Goal: Information Seeking & Learning: Learn about a topic

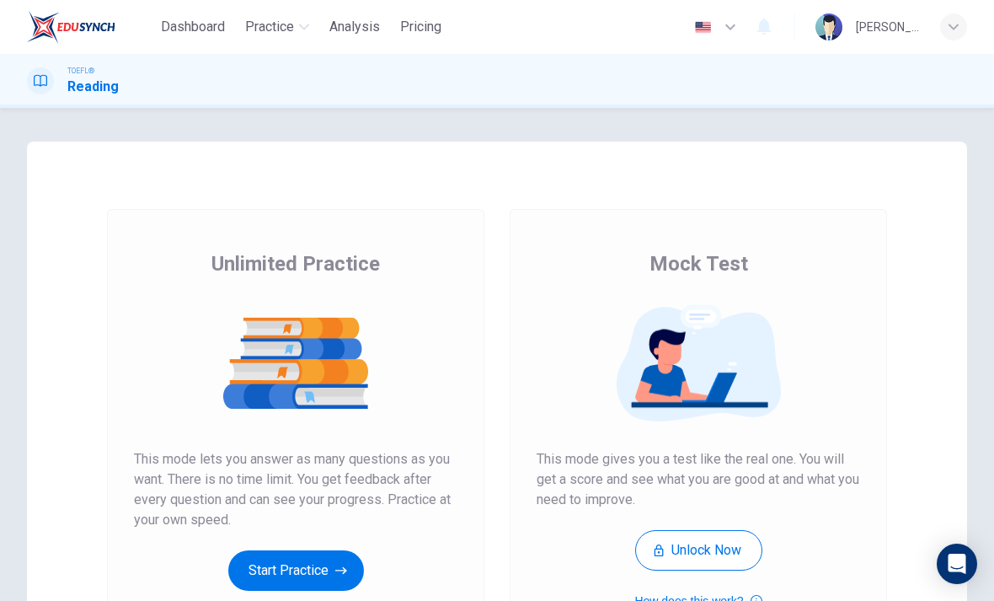
scroll to position [188, 0]
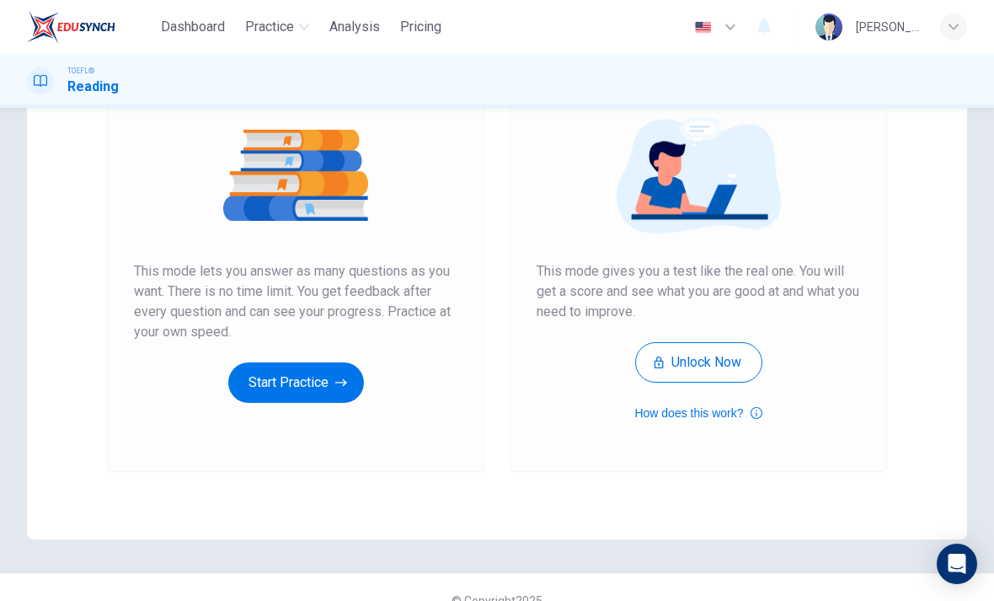
click at [309, 383] on button "Start Practice" at bounding box center [296, 382] width 136 height 40
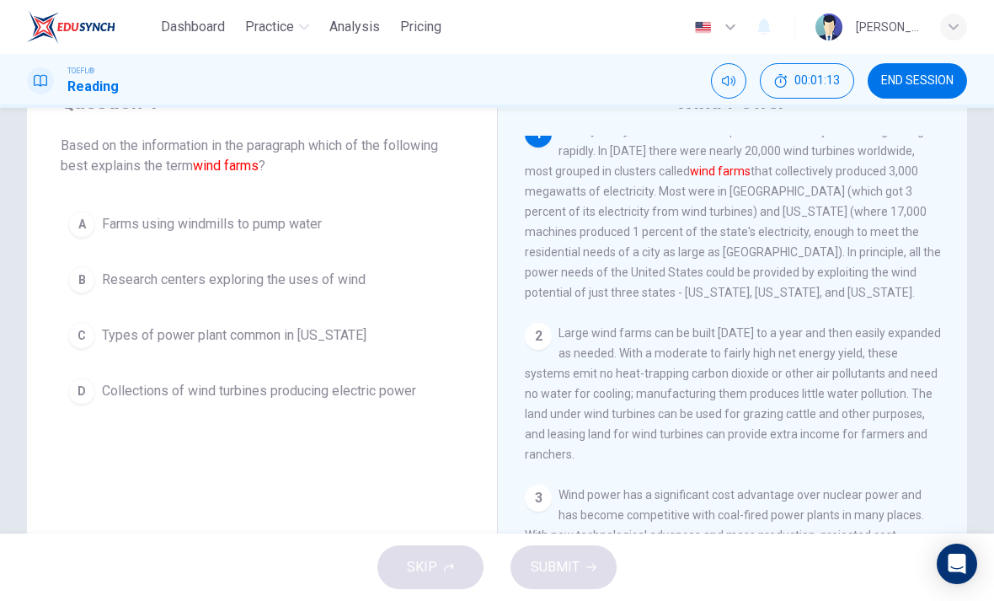
scroll to position [18, 0]
click at [405, 401] on button "D Collections of wind turbines producing electric power" at bounding box center [262, 391] width 403 height 42
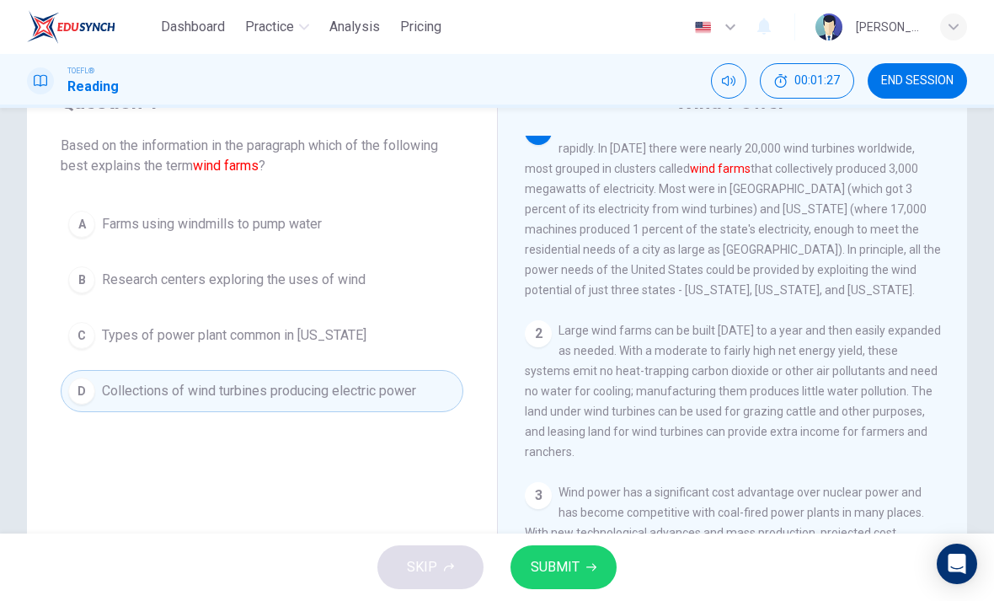
click at [562, 572] on span "SUBMIT" at bounding box center [555, 567] width 49 height 24
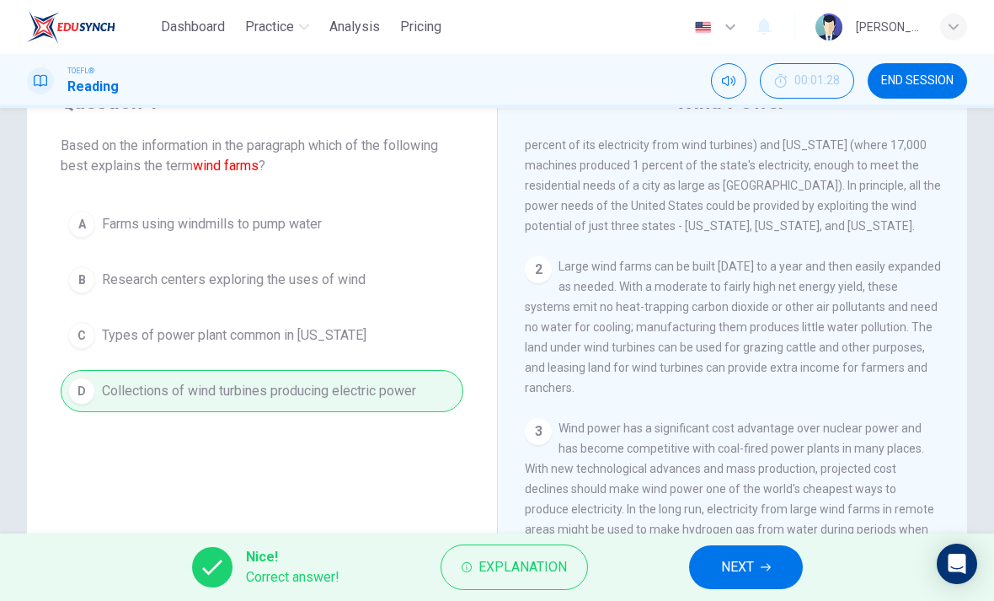
scroll to position [83, 0]
click at [724, 562] on span "NEXT" at bounding box center [737, 567] width 33 height 24
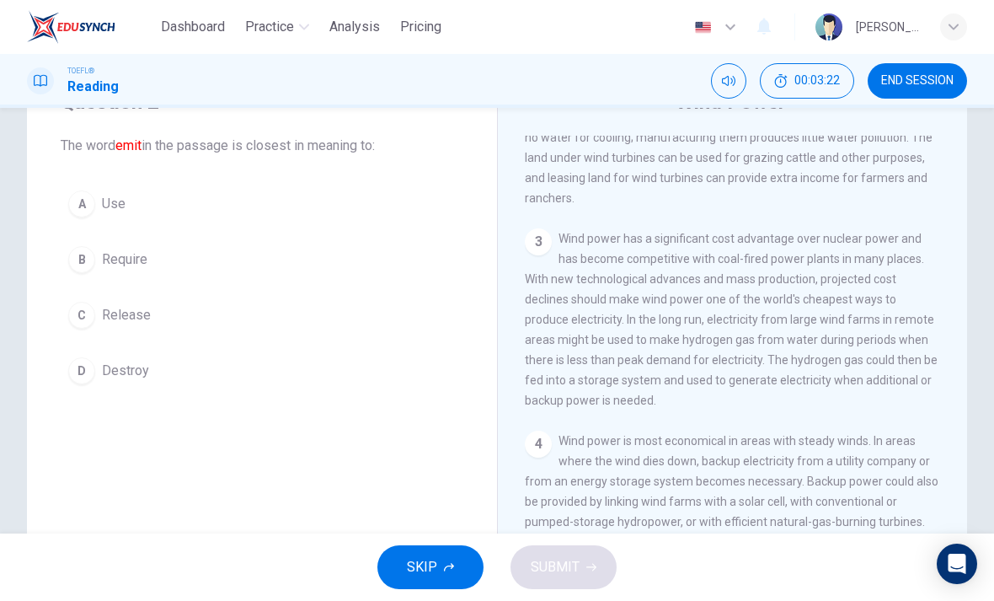
scroll to position [271, 0]
click at [75, 314] on div "C" at bounding box center [81, 315] width 27 height 27
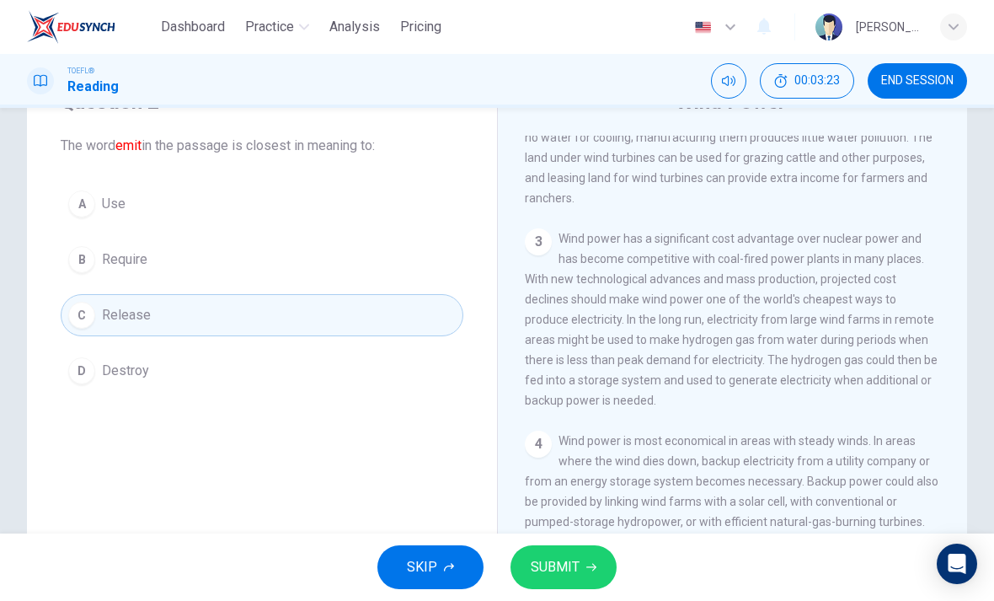
click at [586, 583] on button "SUBMIT" at bounding box center [563, 567] width 106 height 44
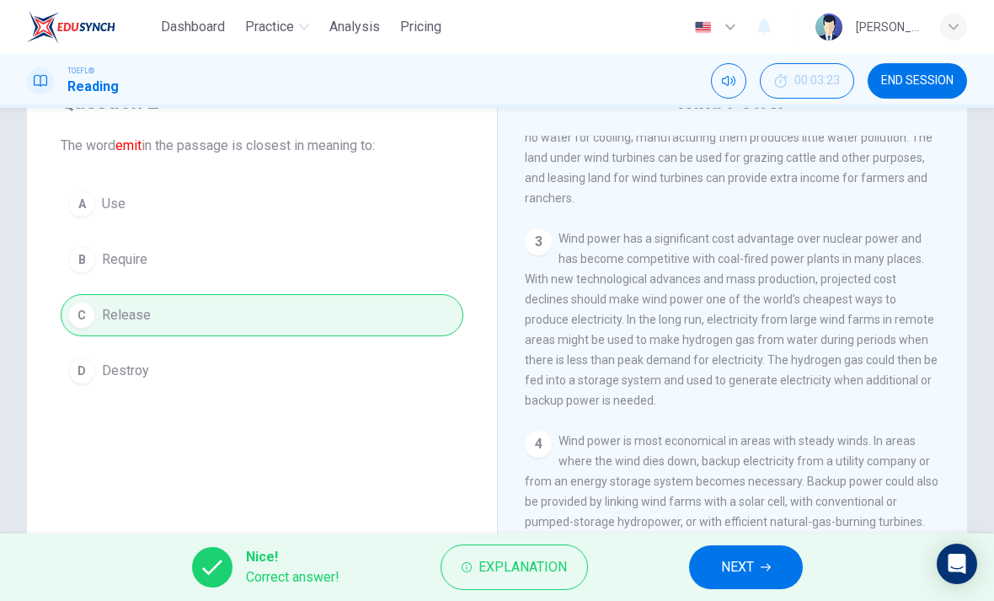
click at [749, 585] on button "NEXT" at bounding box center [746, 567] width 114 height 44
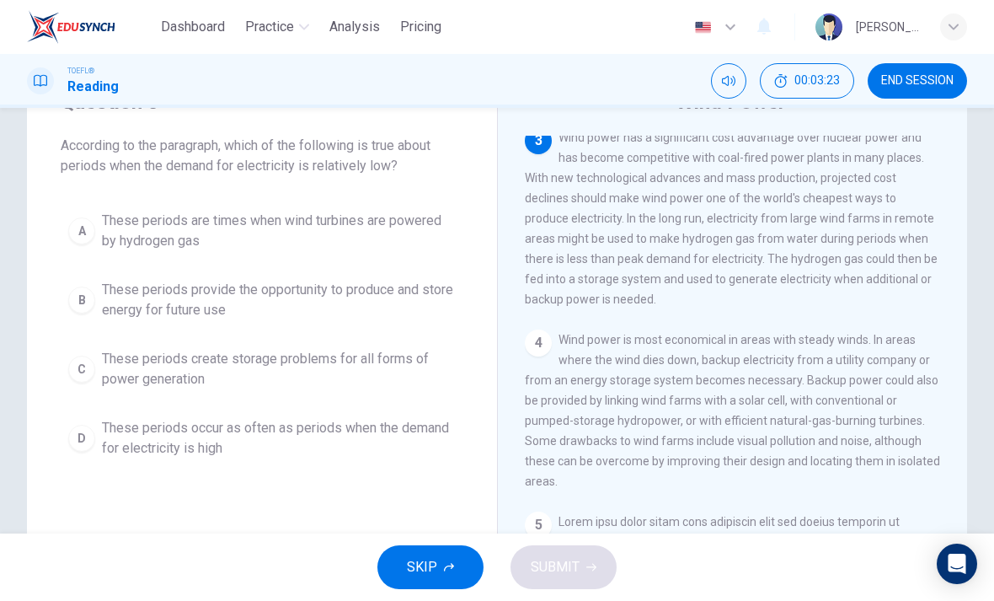
scroll to position [377, 0]
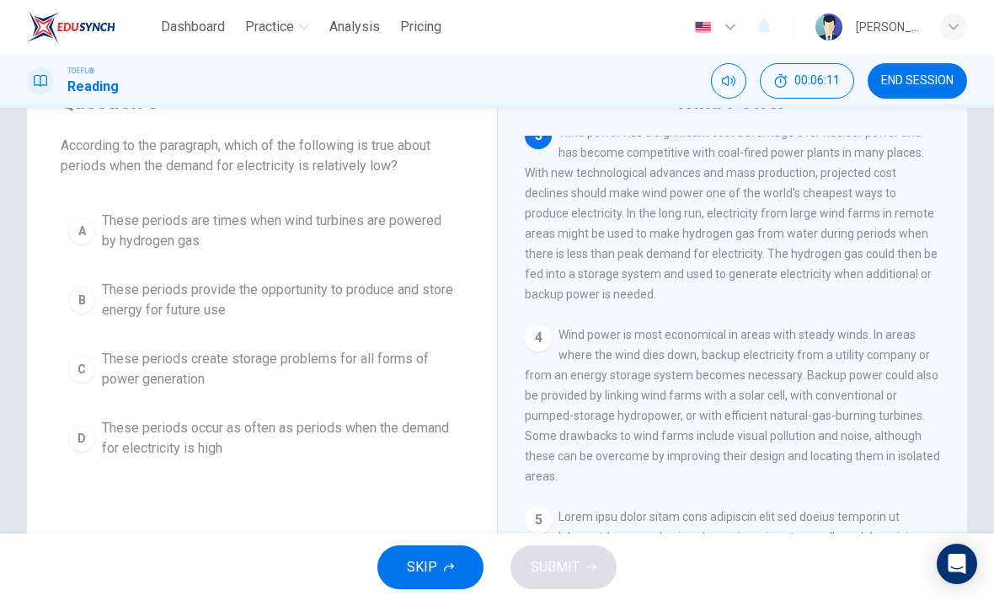
click at [391, 295] on span "These periods provide the opportunity to produce and store energy for future use" at bounding box center [279, 300] width 354 height 40
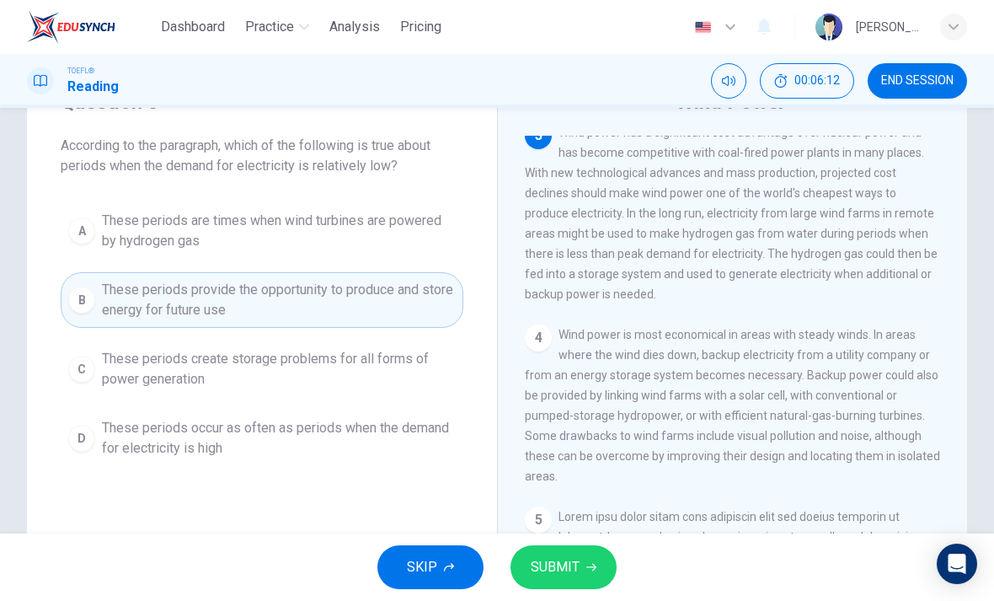
click at [558, 574] on span "SUBMIT" at bounding box center [555, 567] width 49 height 24
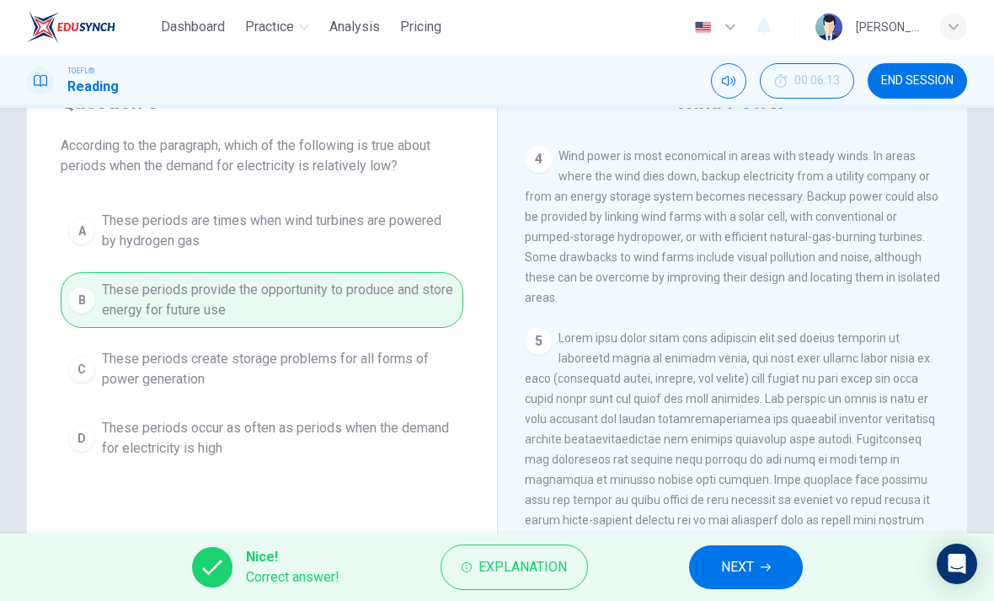
click at [726, 573] on span "NEXT" at bounding box center [737, 567] width 33 height 24
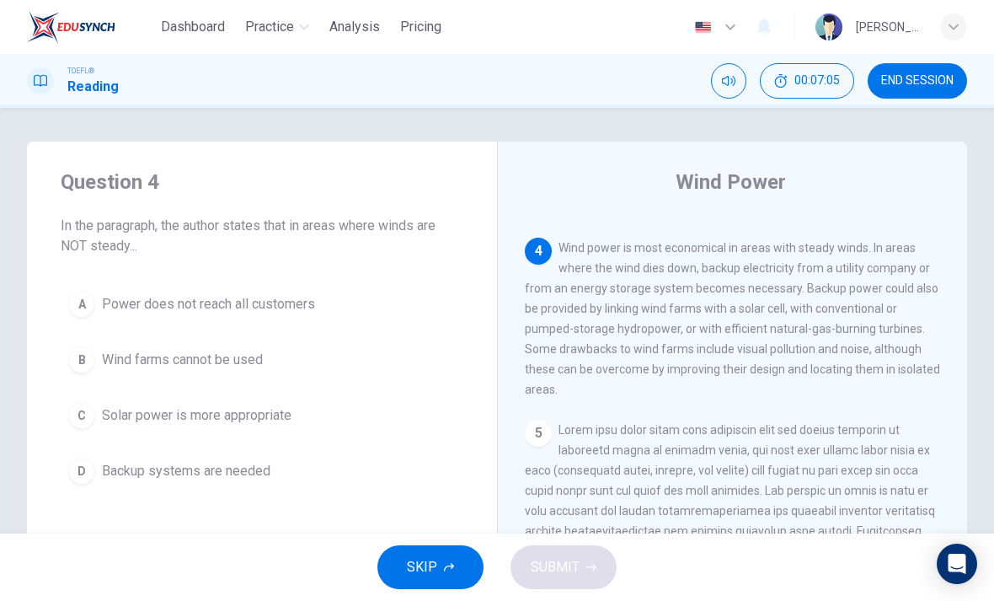
scroll to position [544, 0]
click at [240, 462] on span "Backup systems are needed" at bounding box center [186, 471] width 168 height 20
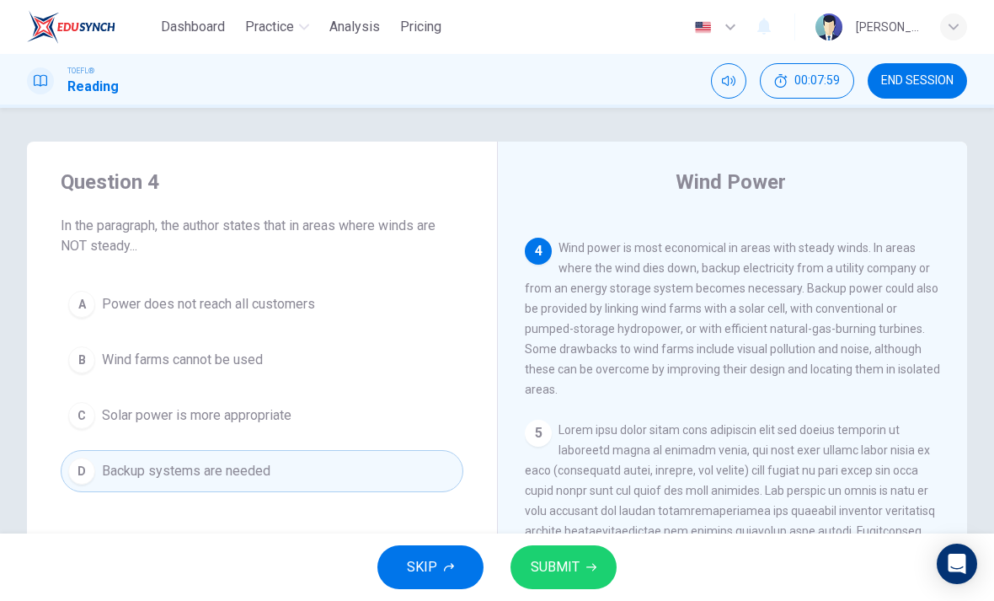
click at [626, 570] on div "SKIP SUBMIT" at bounding box center [497, 566] width 994 height 67
click at [571, 571] on span "SUBMIT" at bounding box center [555, 567] width 49 height 24
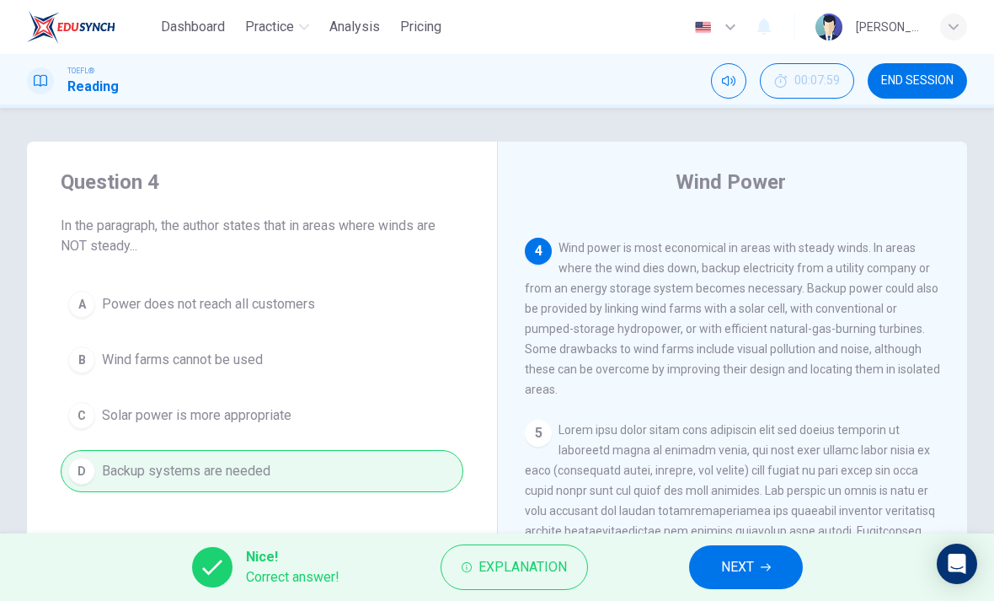
click at [741, 553] on button "NEXT" at bounding box center [746, 567] width 114 height 44
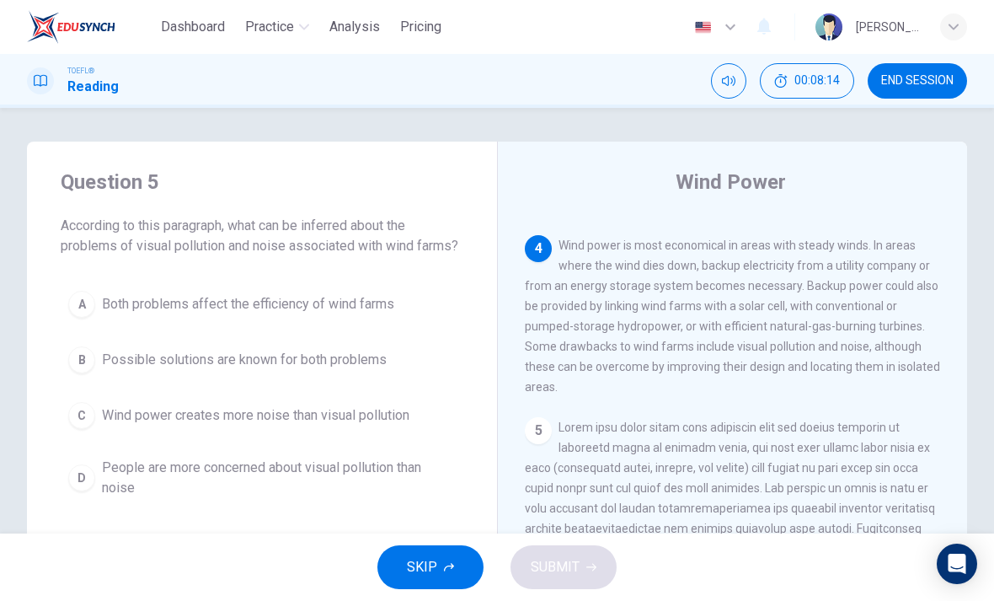
scroll to position [547, 0]
click at [364, 366] on span "Possible solutions are known for both problems" at bounding box center [244, 360] width 285 height 20
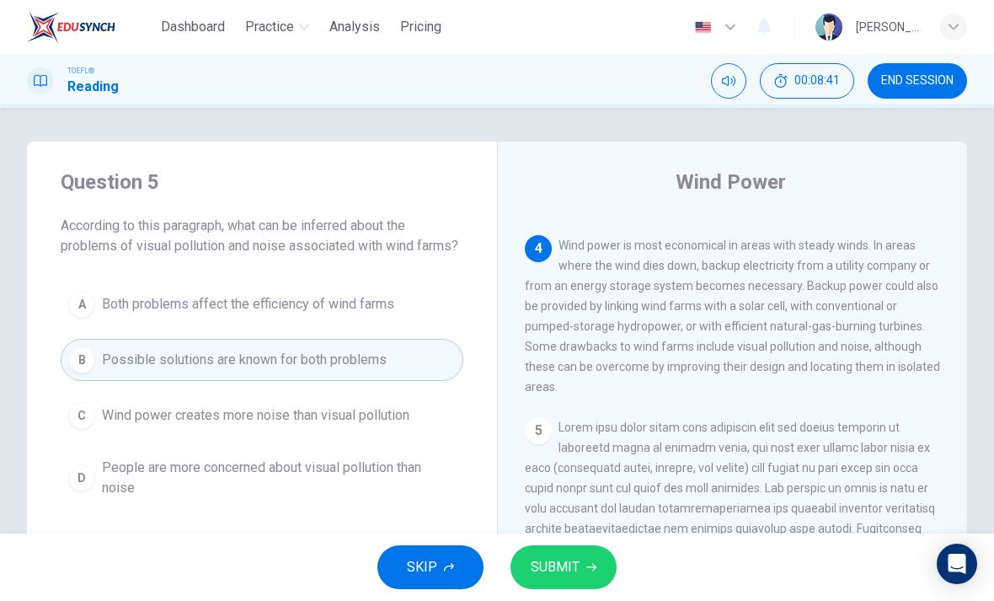
click at [586, 566] on icon "button" at bounding box center [591, 567] width 10 height 10
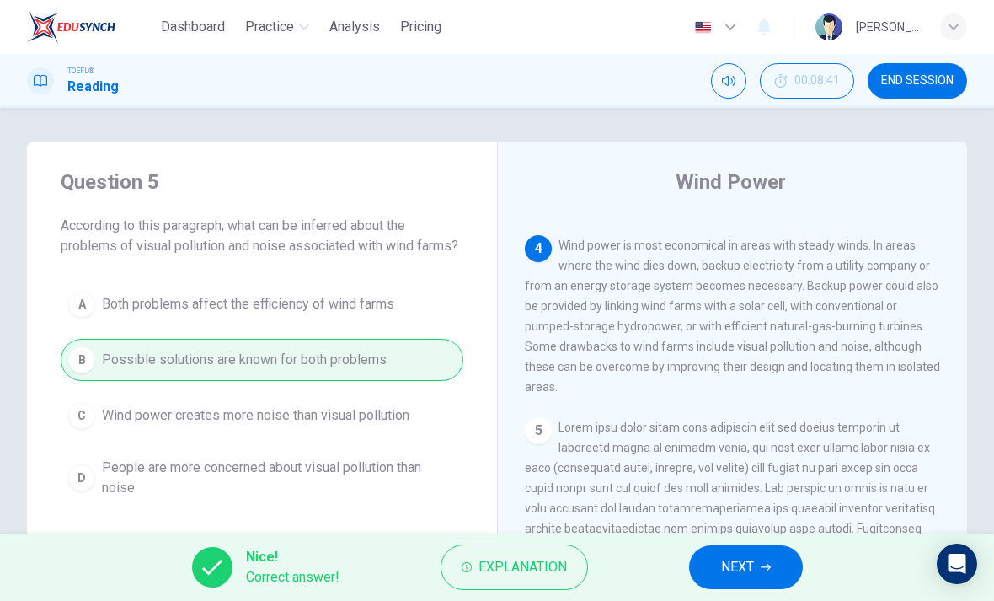
click at [729, 570] on span "NEXT" at bounding box center [737, 567] width 33 height 24
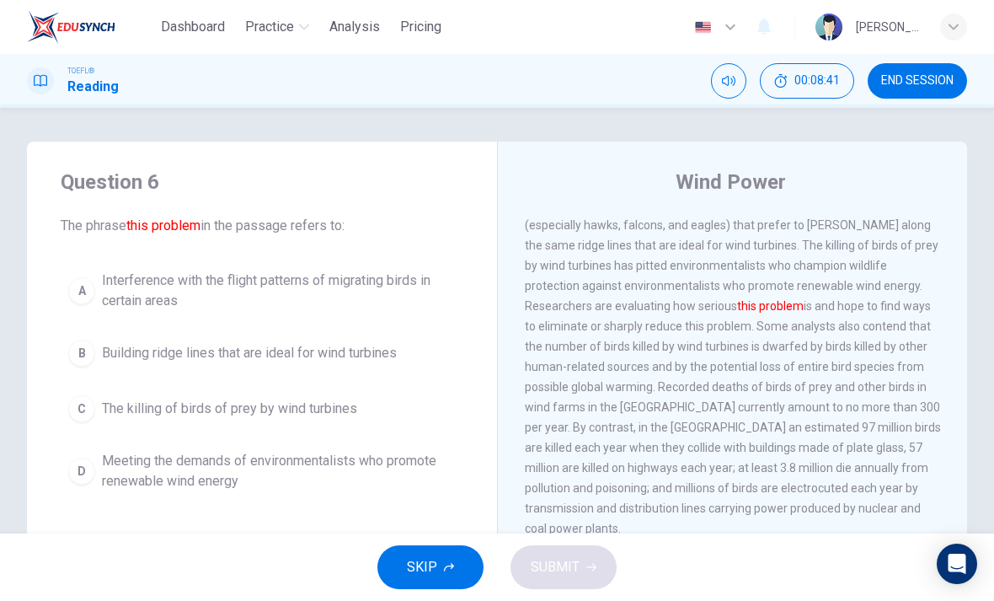
scroll to position [818, 0]
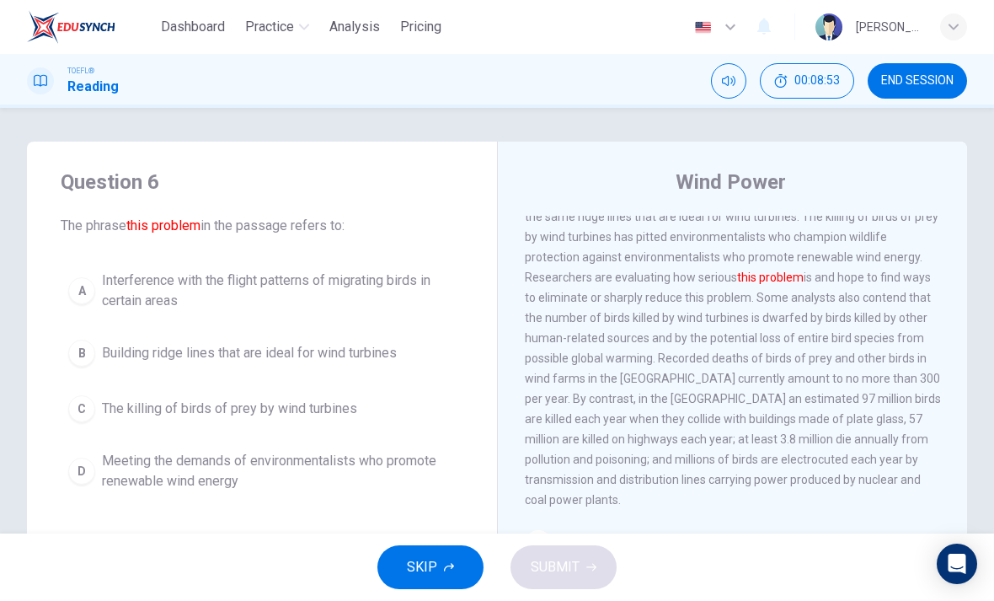
click at [328, 409] on span "The killing of birds of prey by wind turbines" at bounding box center [229, 408] width 255 height 20
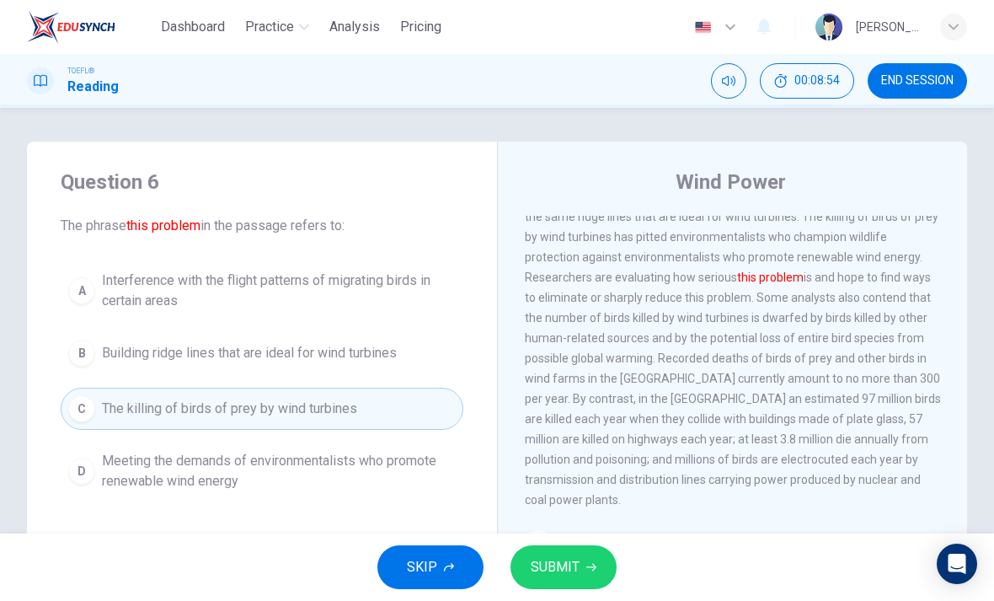
click at [597, 553] on button "SUBMIT" at bounding box center [563, 567] width 106 height 44
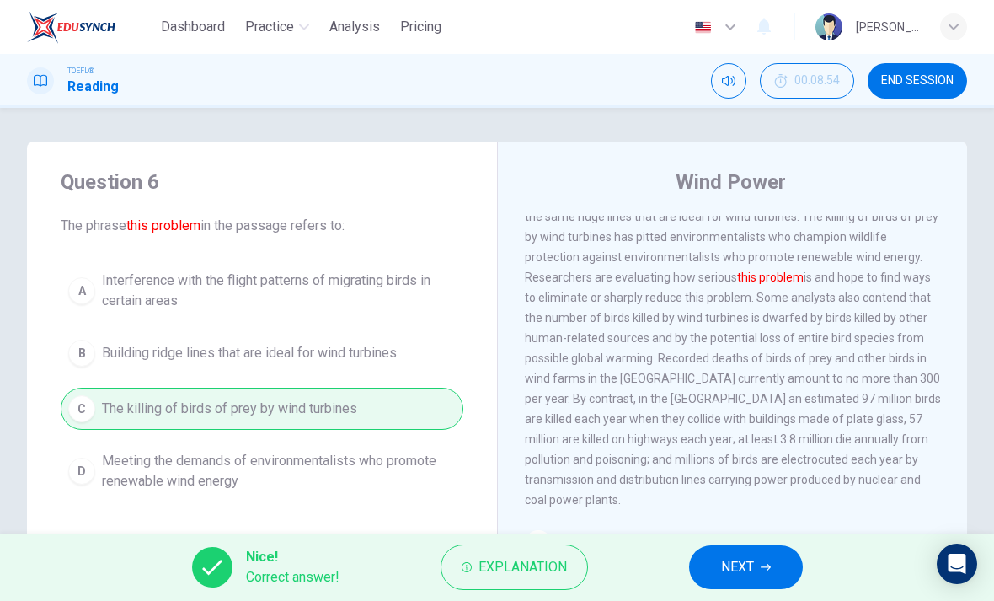
click at [745, 571] on span "NEXT" at bounding box center [737, 567] width 33 height 24
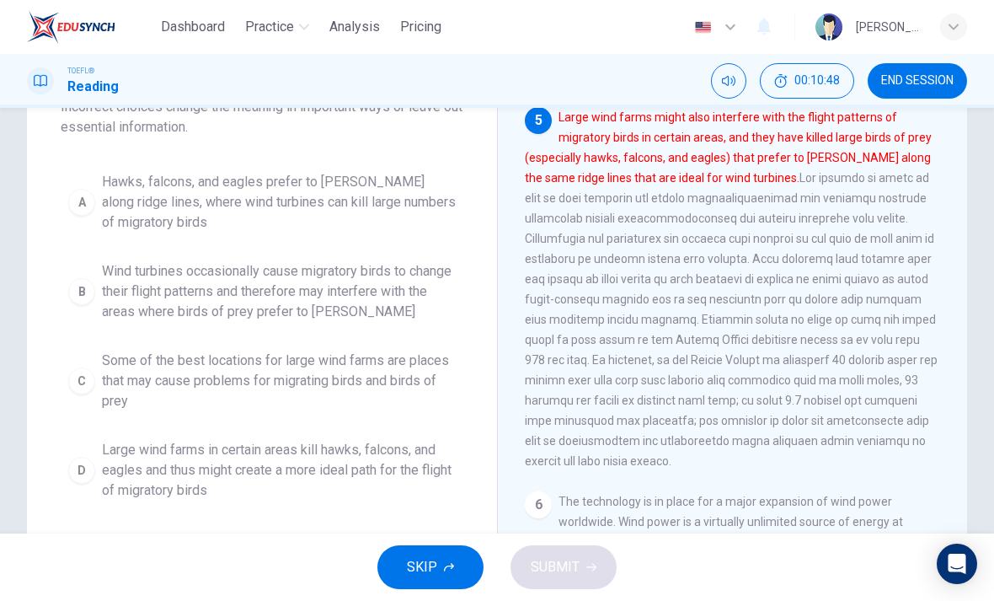
scroll to position [697, 0]
click at [398, 479] on span "Large wind farms in certain areas kill hawks, falcons, and eagles and thus migh…" at bounding box center [279, 470] width 354 height 61
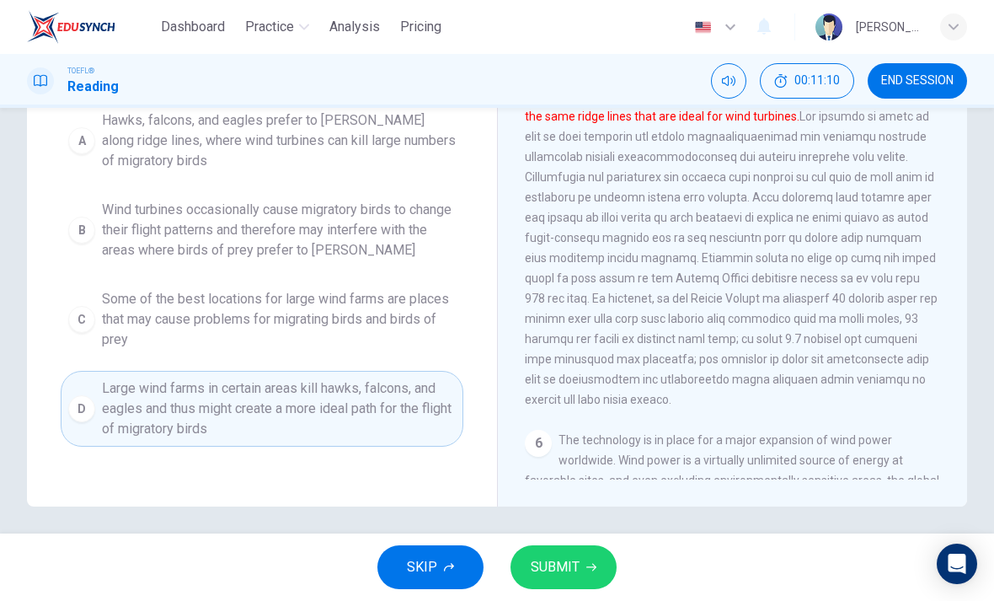
scroll to position [226, 0]
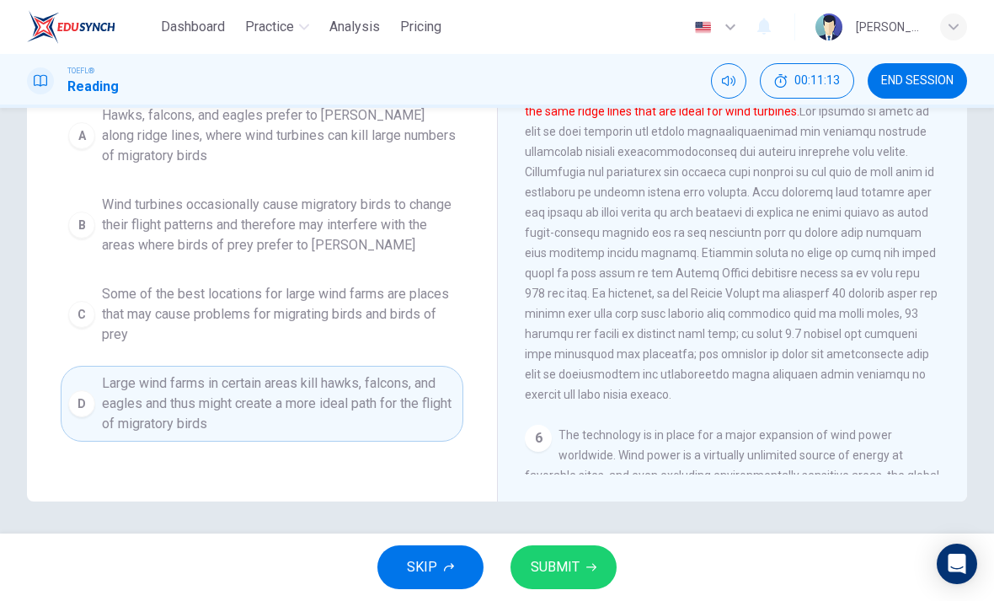
click at [595, 564] on button "SUBMIT" at bounding box center [563, 567] width 106 height 44
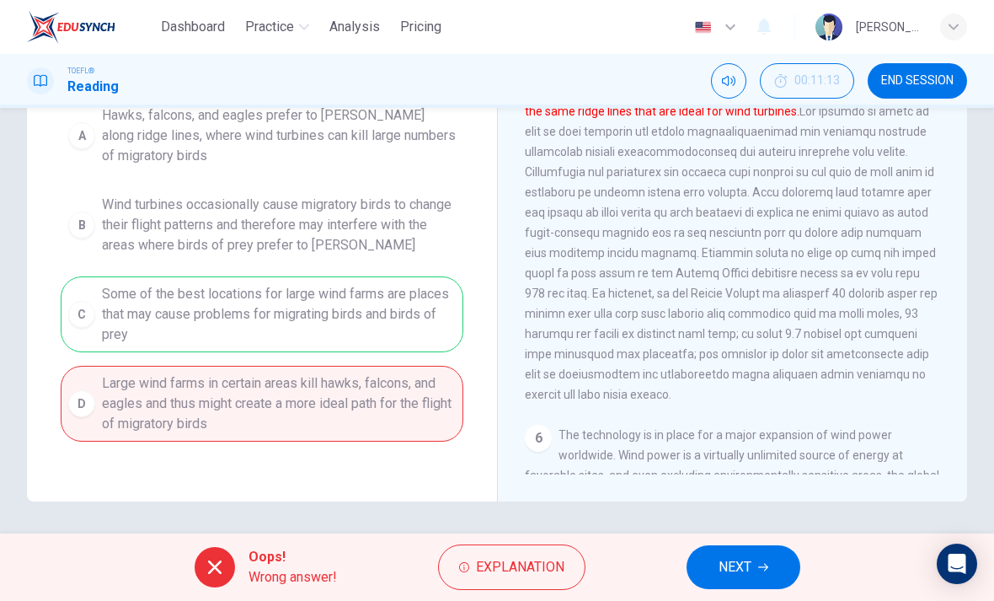
click at [740, 563] on span "NEXT" at bounding box center [734, 567] width 33 height 24
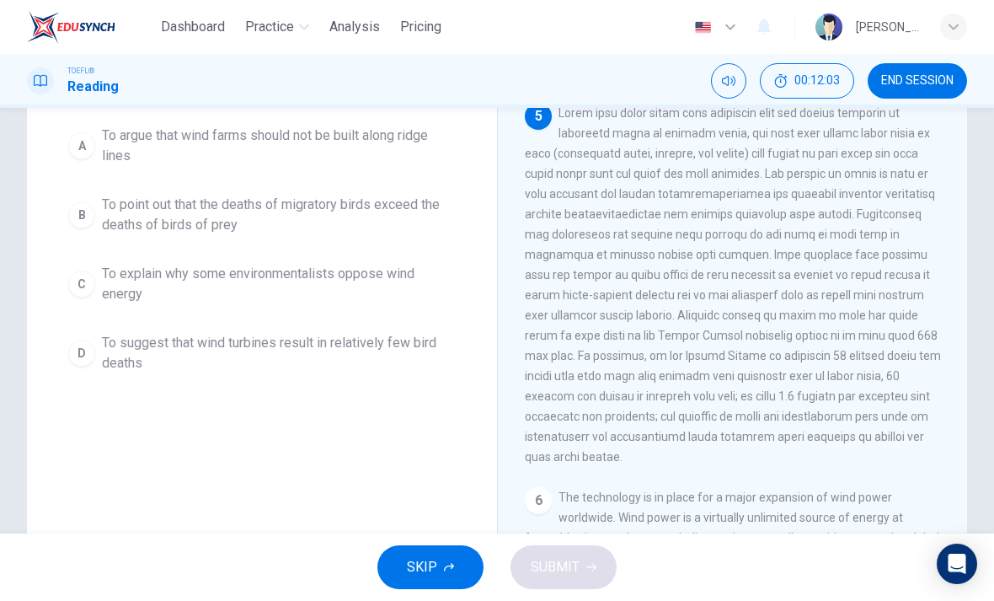
scroll to position [696, 0]
click at [365, 142] on span "To argue that wind farms should not be built along ridge lines" at bounding box center [279, 145] width 354 height 40
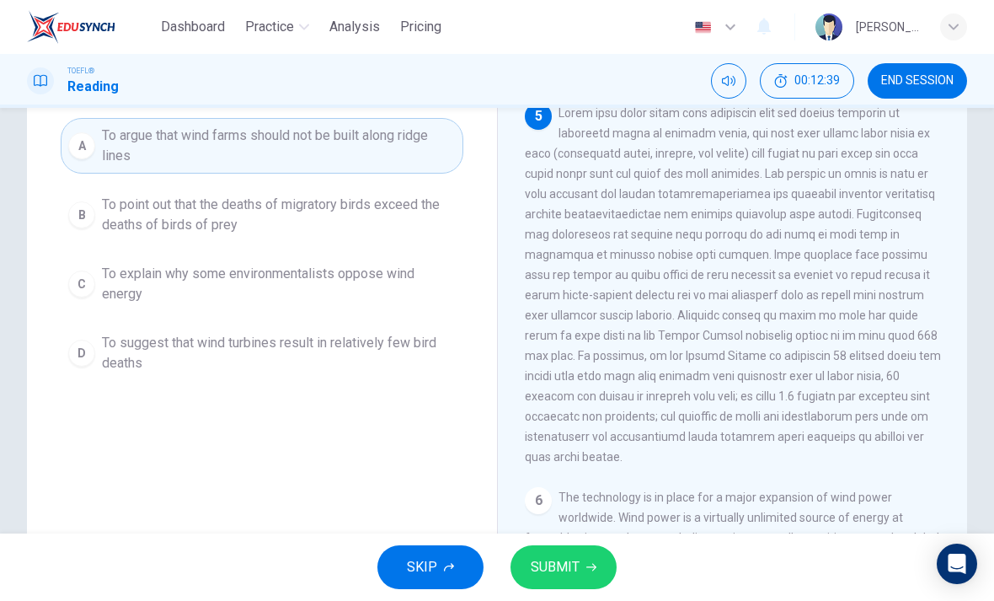
click at [586, 564] on icon "button" at bounding box center [591, 567] width 10 height 10
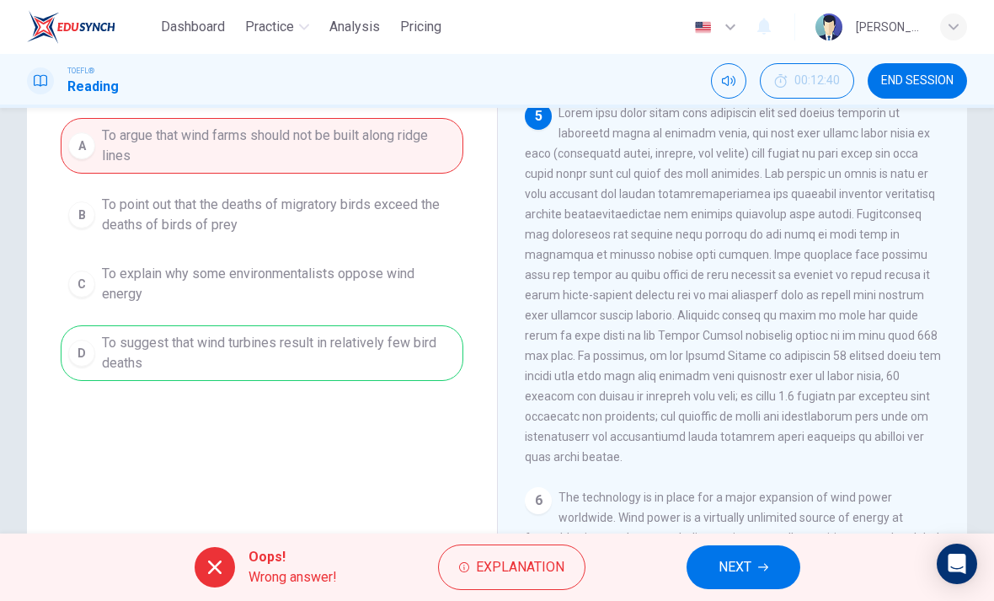
click at [734, 550] on button "NEXT" at bounding box center [743, 567] width 114 height 44
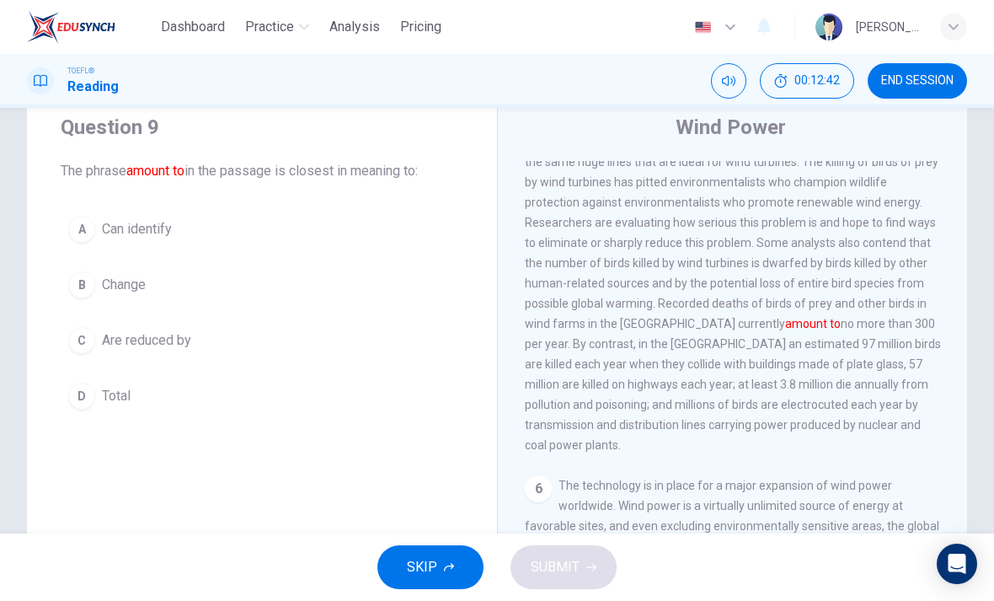
scroll to position [72, 0]
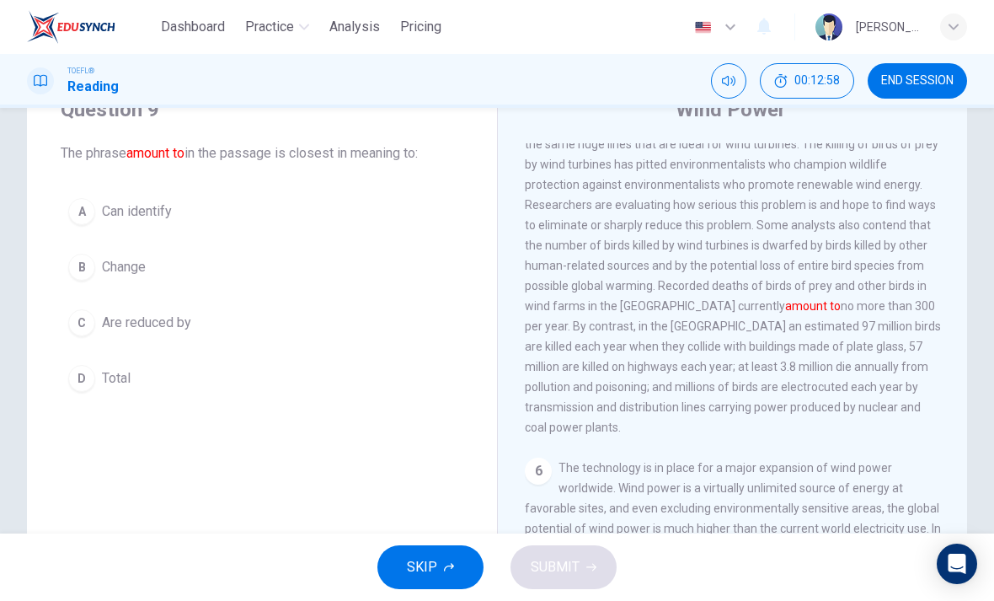
click at [124, 373] on span "Total" at bounding box center [116, 378] width 29 height 20
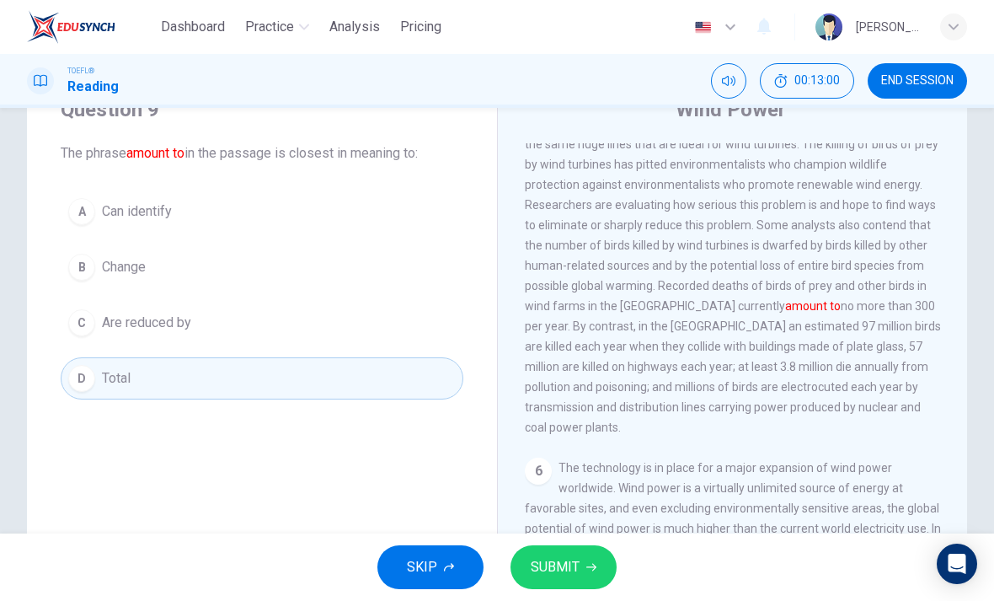
click at [559, 576] on span "SUBMIT" at bounding box center [555, 567] width 49 height 24
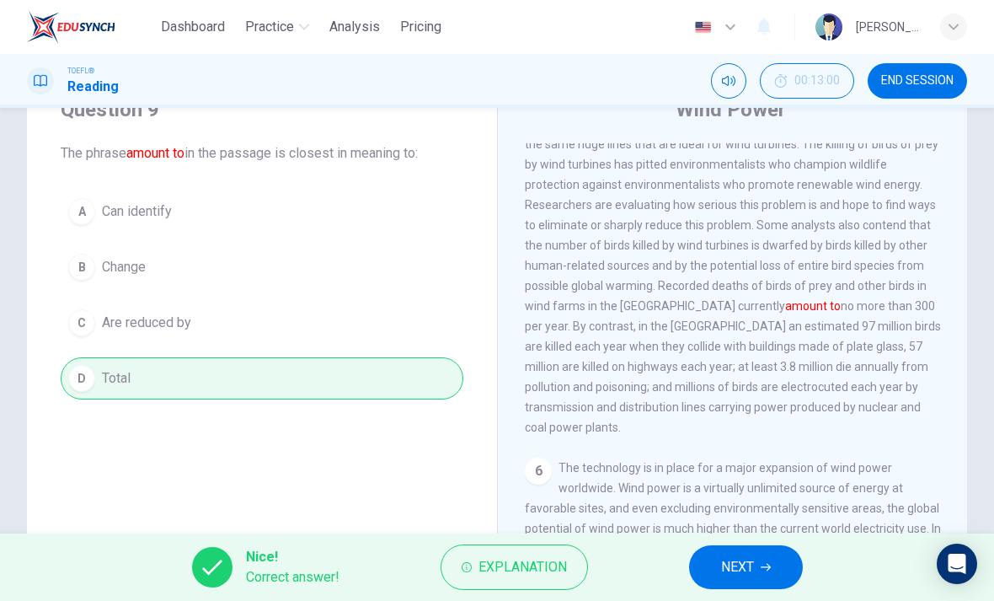
click at [731, 572] on span "NEXT" at bounding box center [737, 567] width 33 height 24
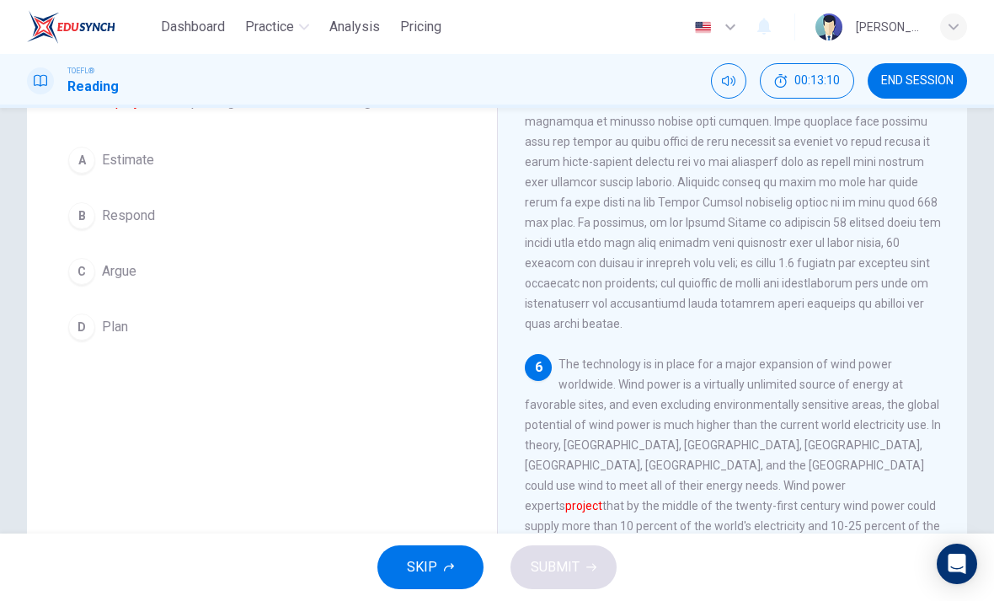
scroll to position [121, 0]
click at [132, 162] on span "Estimate" at bounding box center [128, 162] width 52 height 20
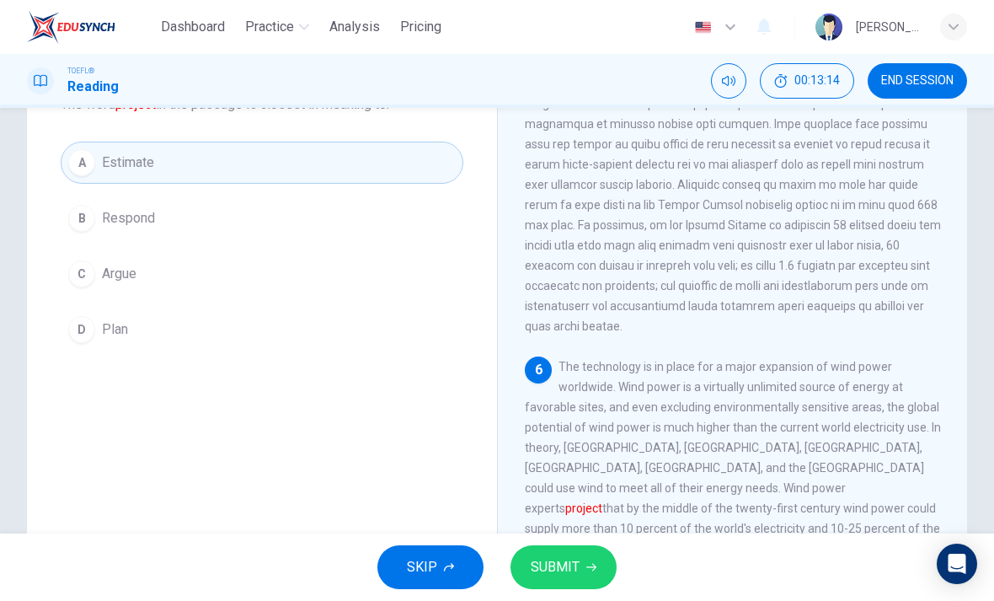
click at [587, 568] on icon "button" at bounding box center [591, 567] width 10 height 10
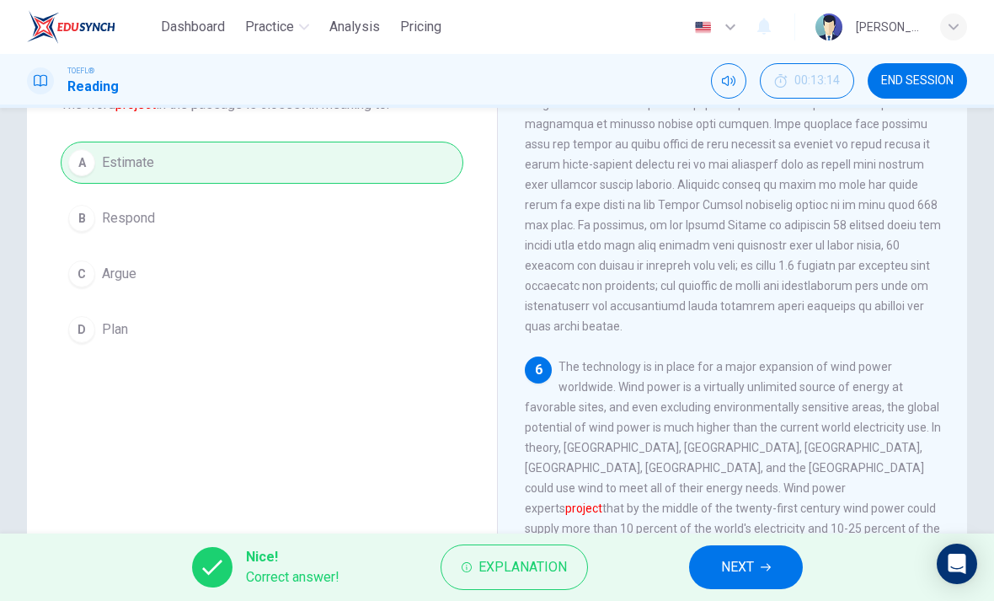
click at [724, 585] on button "NEXT" at bounding box center [746, 567] width 114 height 44
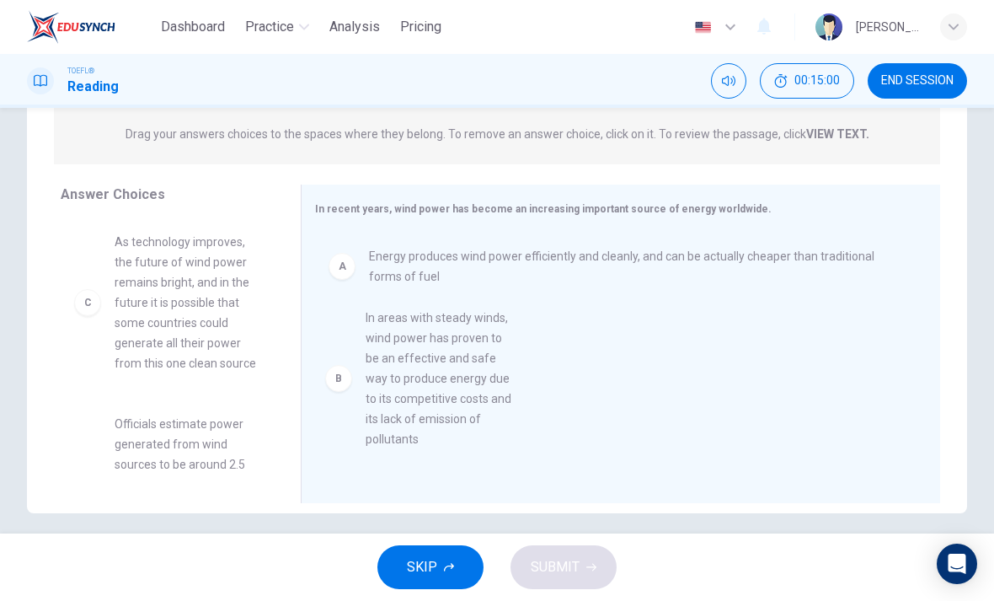
scroll to position [3, 0]
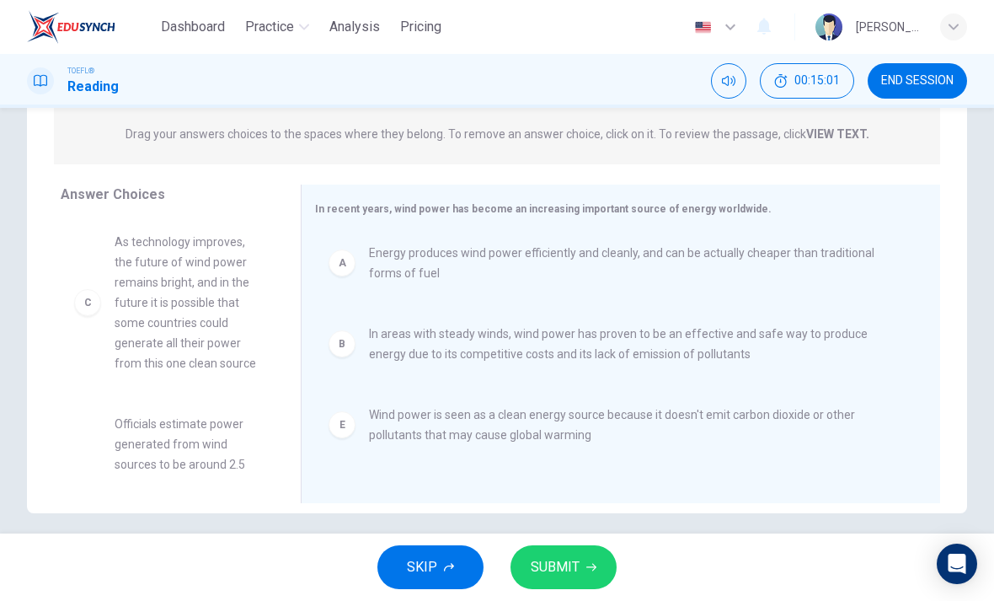
click at [578, 555] on span "SUBMIT" at bounding box center [555, 567] width 49 height 24
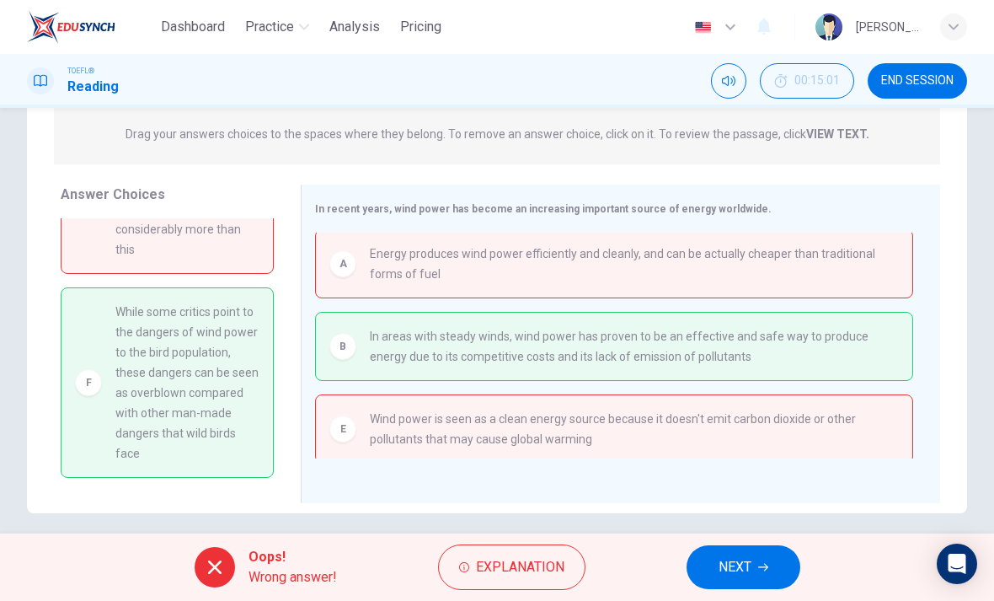
scroll to position [318, 0]
click at [757, 553] on button "NEXT" at bounding box center [743, 567] width 114 height 44
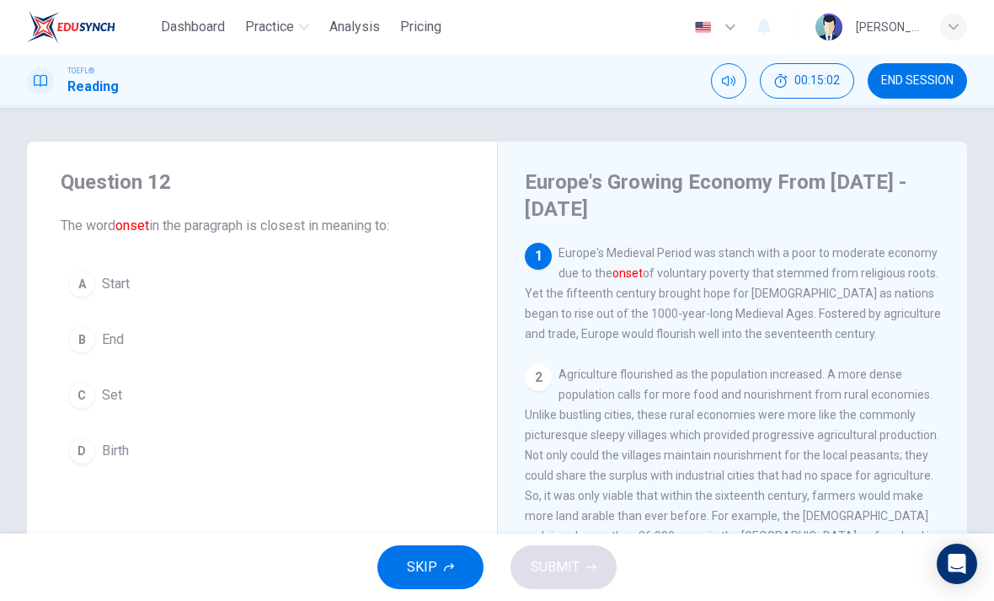
click at [913, 66] on button "END SESSION" at bounding box center [917, 80] width 99 height 35
